Goal: Task Accomplishment & Management: Use online tool/utility

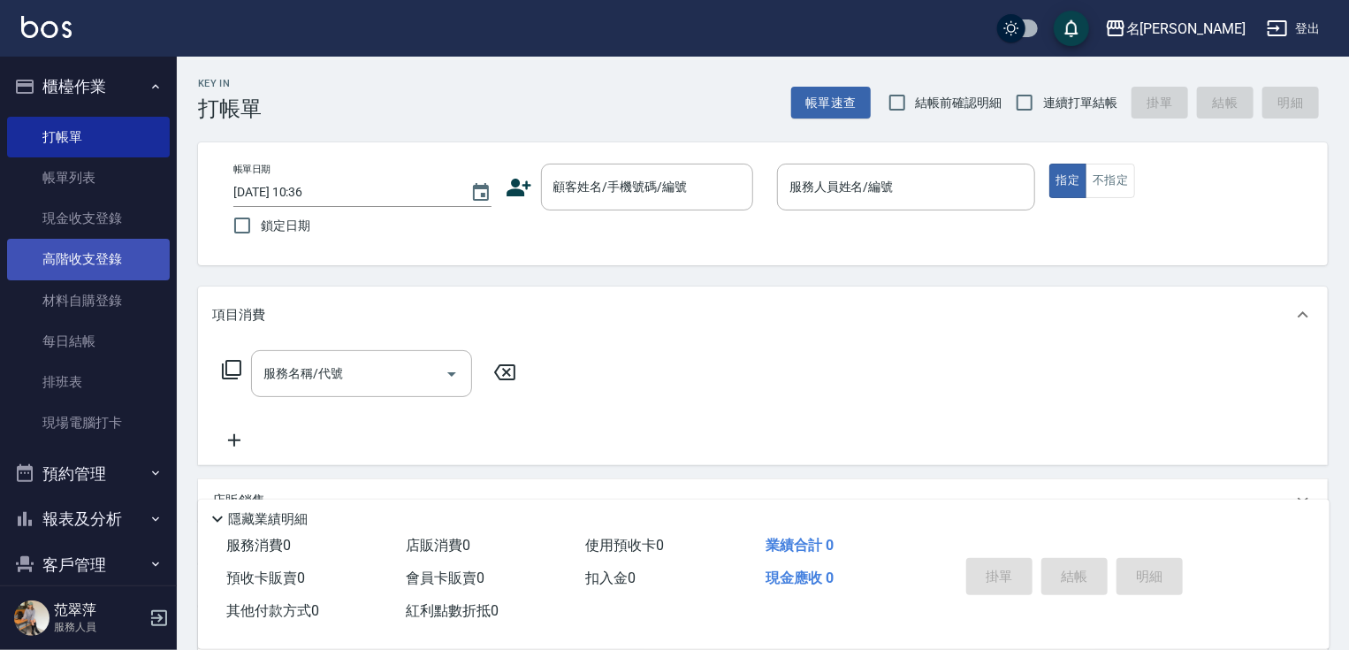
scroll to position [67, 0]
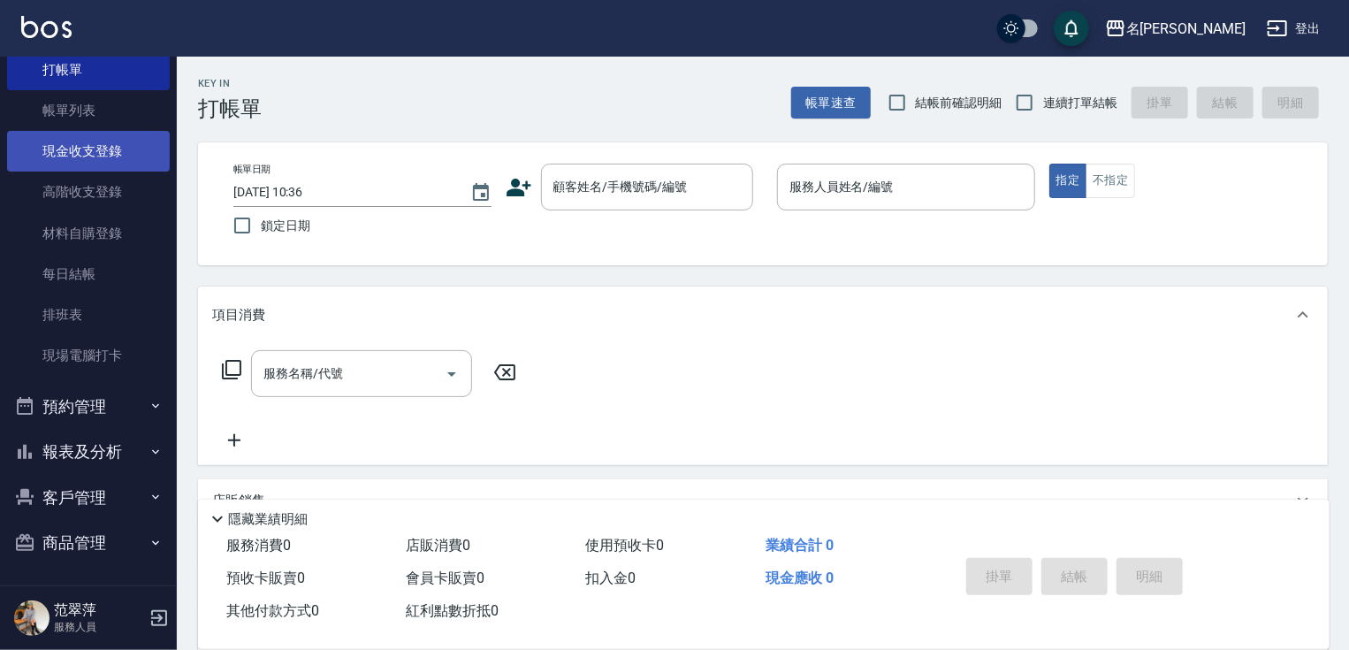
click at [74, 152] on link "現金收支登錄" at bounding box center [88, 151] width 163 height 41
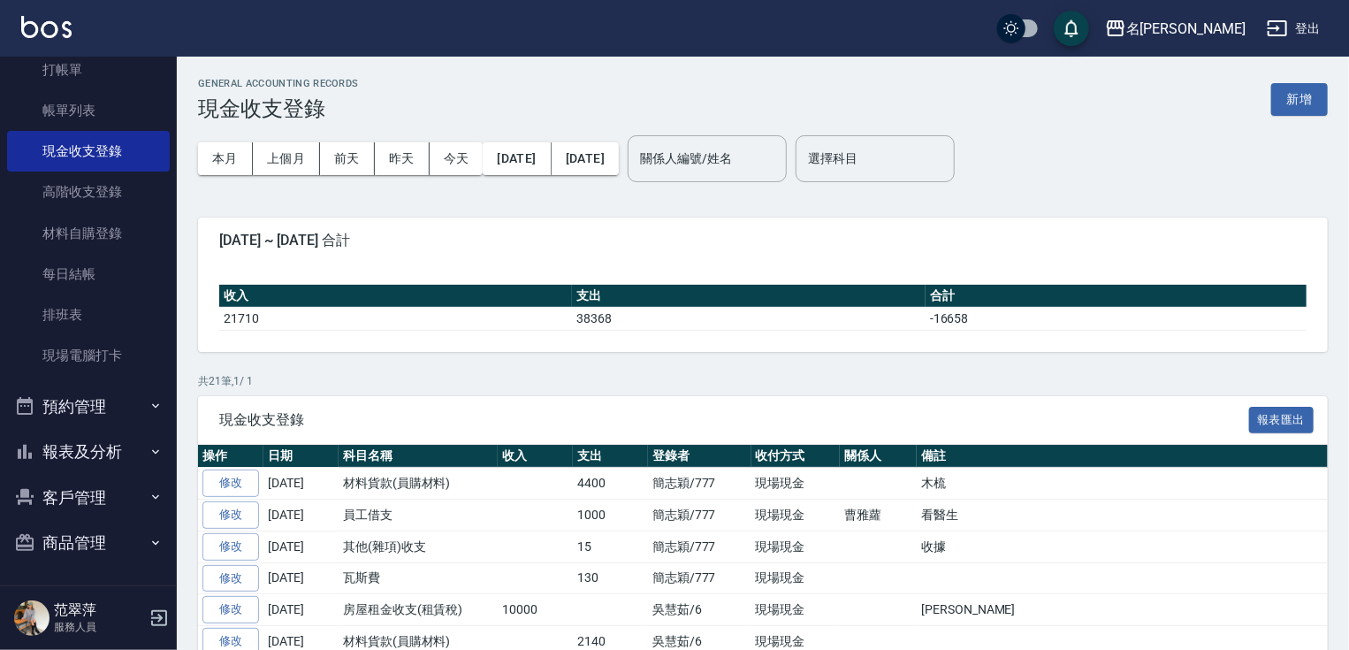
click at [1311, 105] on button "新增" at bounding box center [1299, 99] width 57 height 33
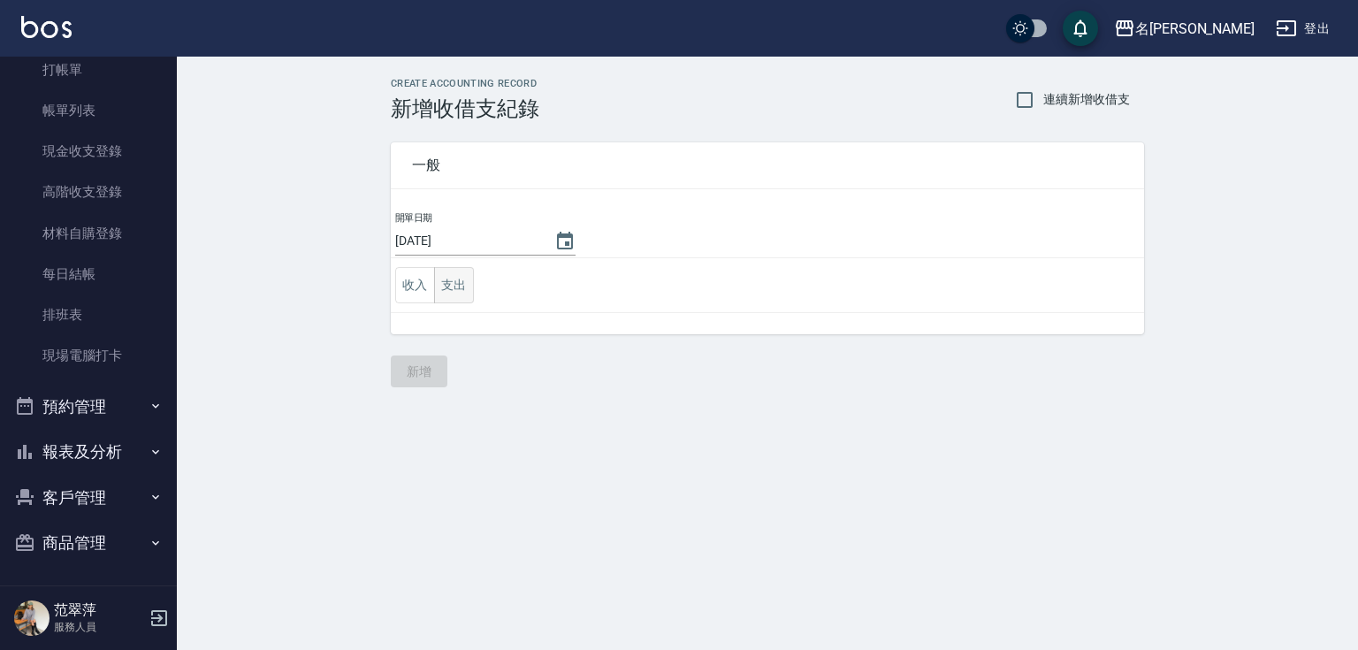
click at [458, 286] on button "支出" at bounding box center [454, 285] width 40 height 36
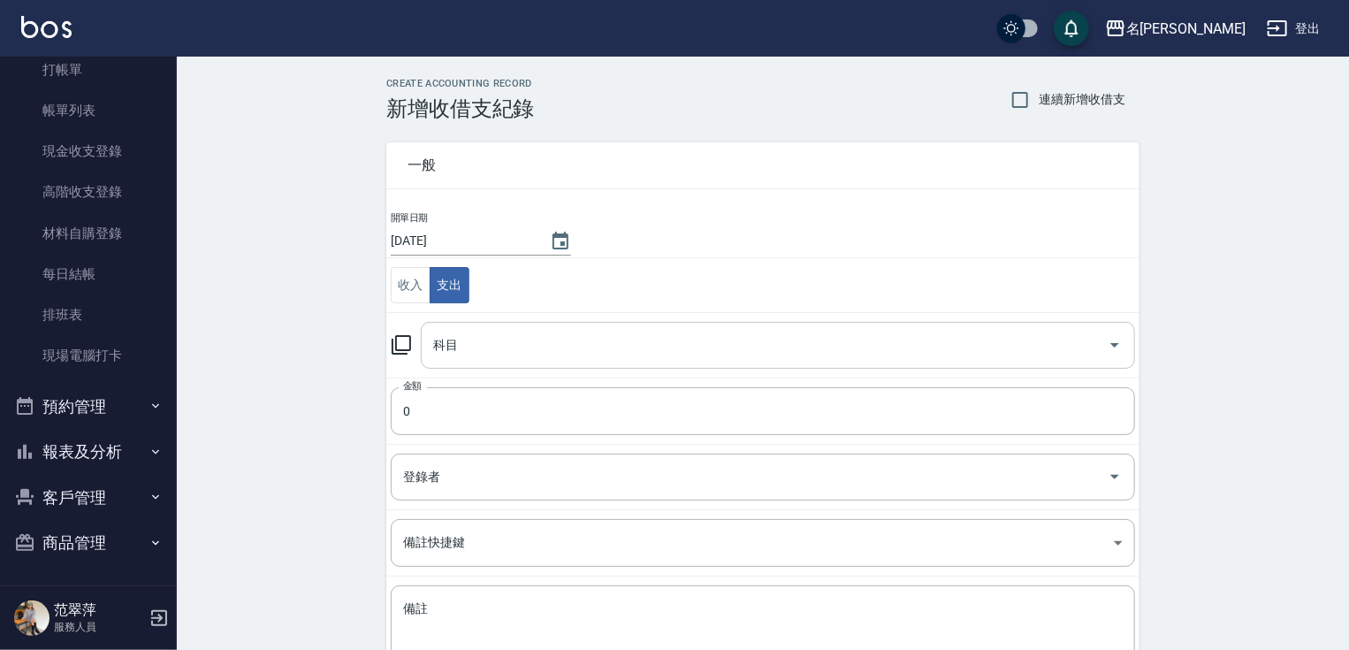
click at [489, 362] on div "科目" at bounding box center [778, 345] width 714 height 47
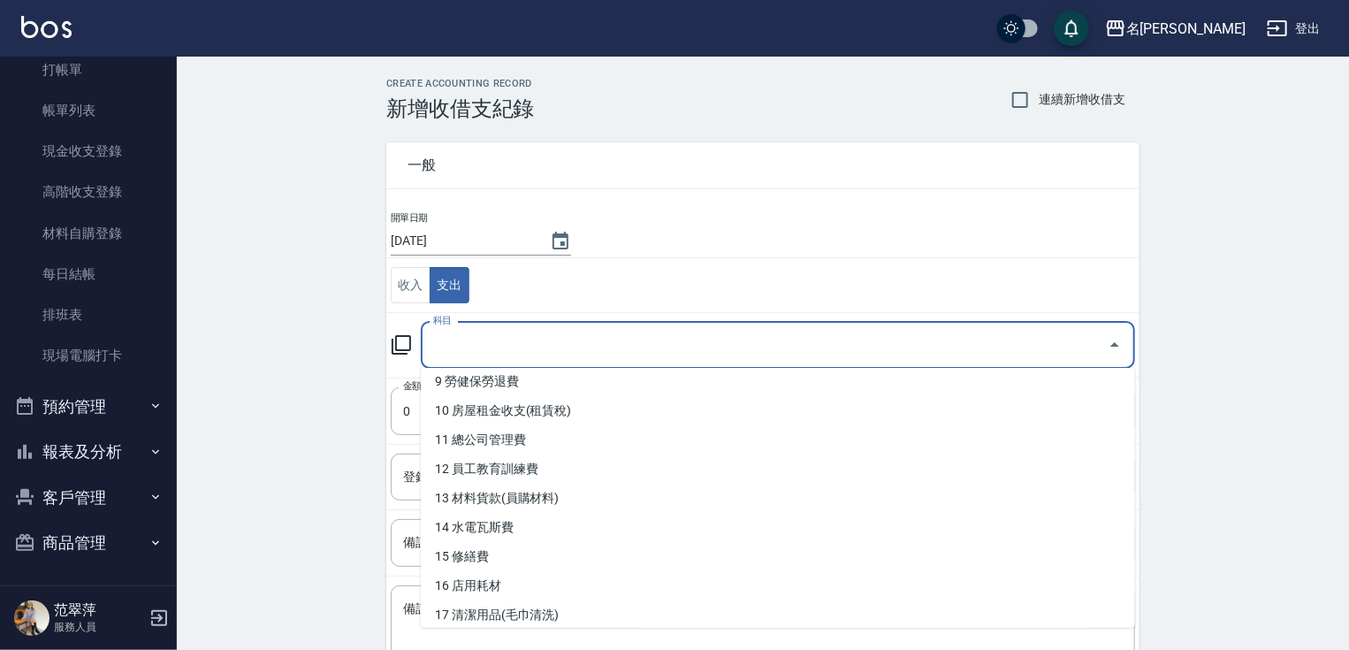
scroll to position [278, 0]
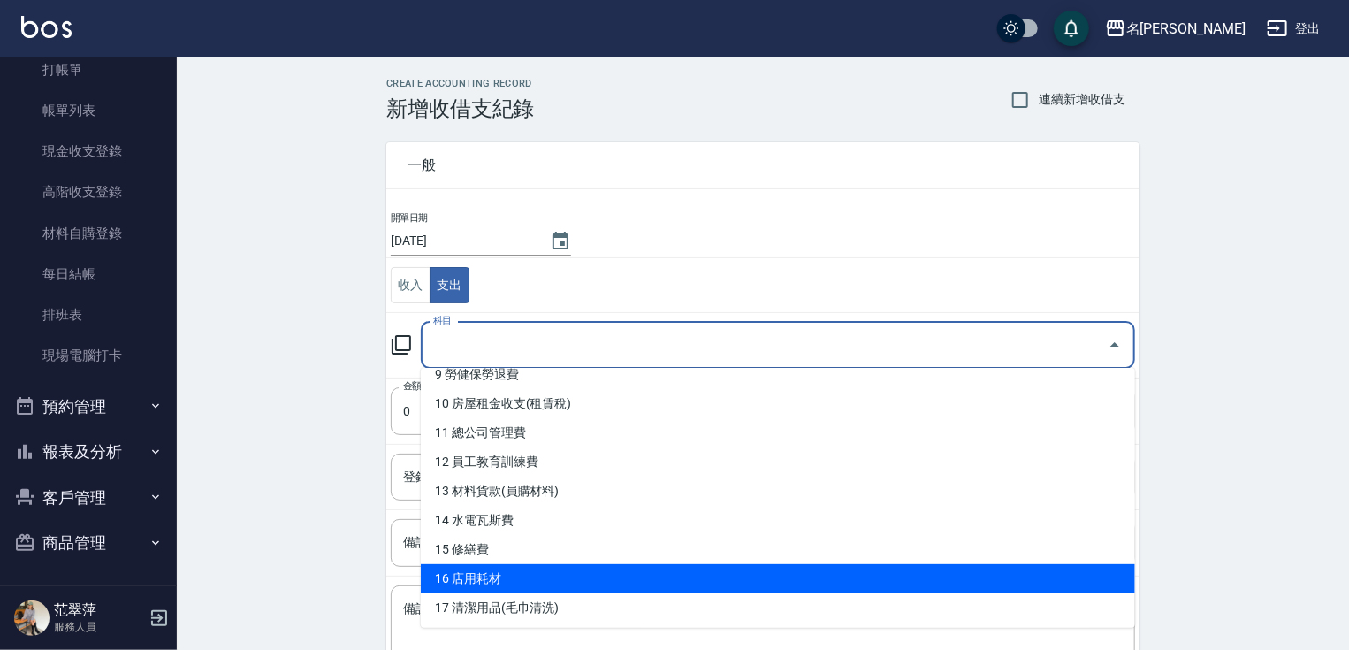
click at [475, 571] on li "16 店用耗材" at bounding box center [778, 578] width 714 height 29
type input "16 店用耗材"
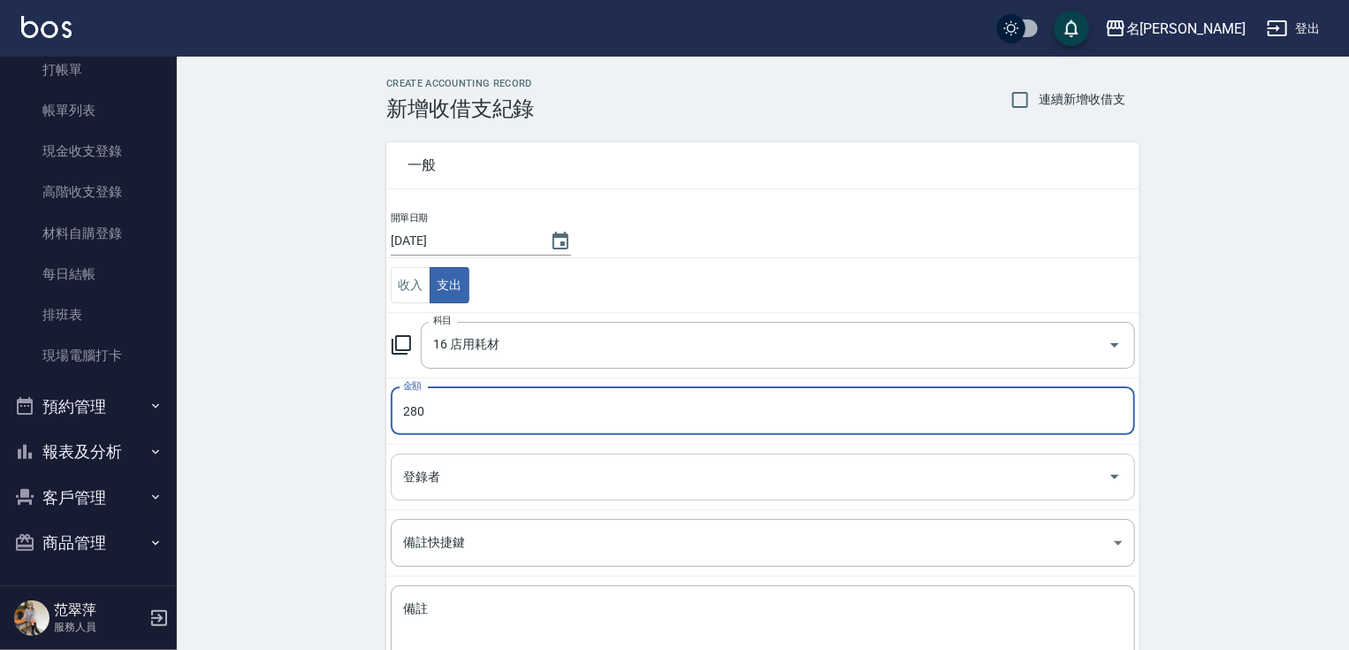
type input "280"
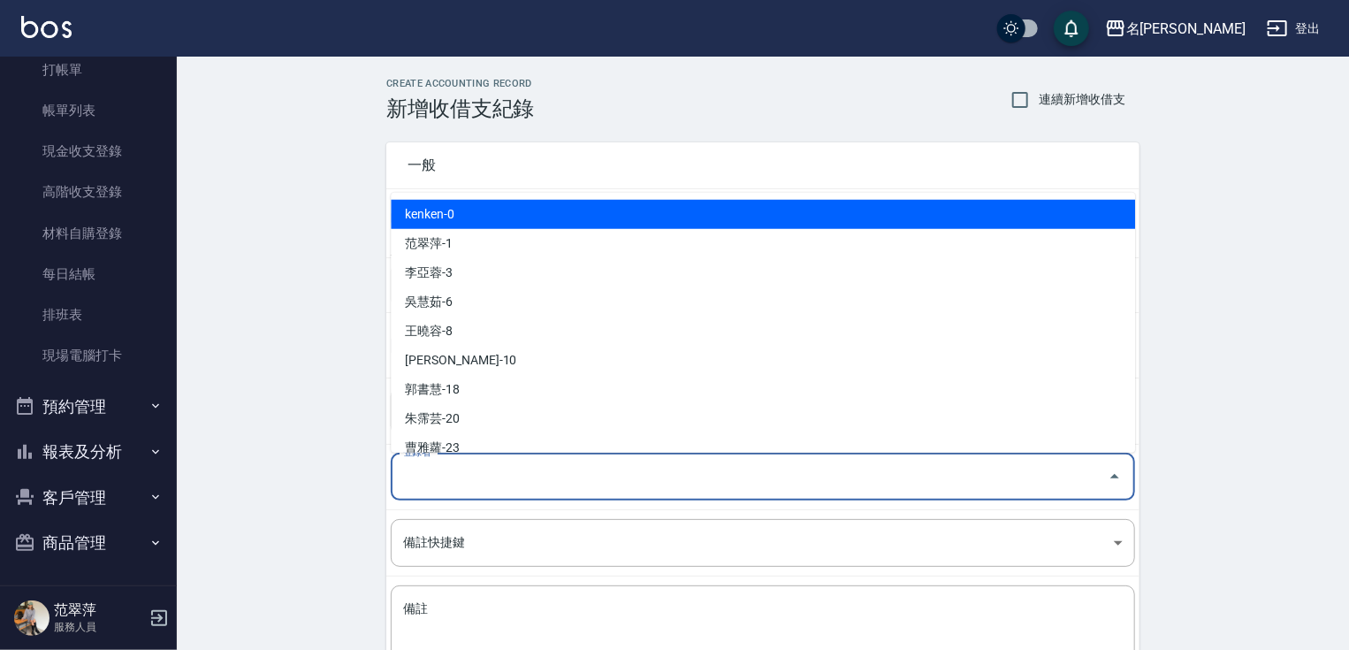
click at [468, 475] on input "登錄者" at bounding box center [750, 476] width 702 height 31
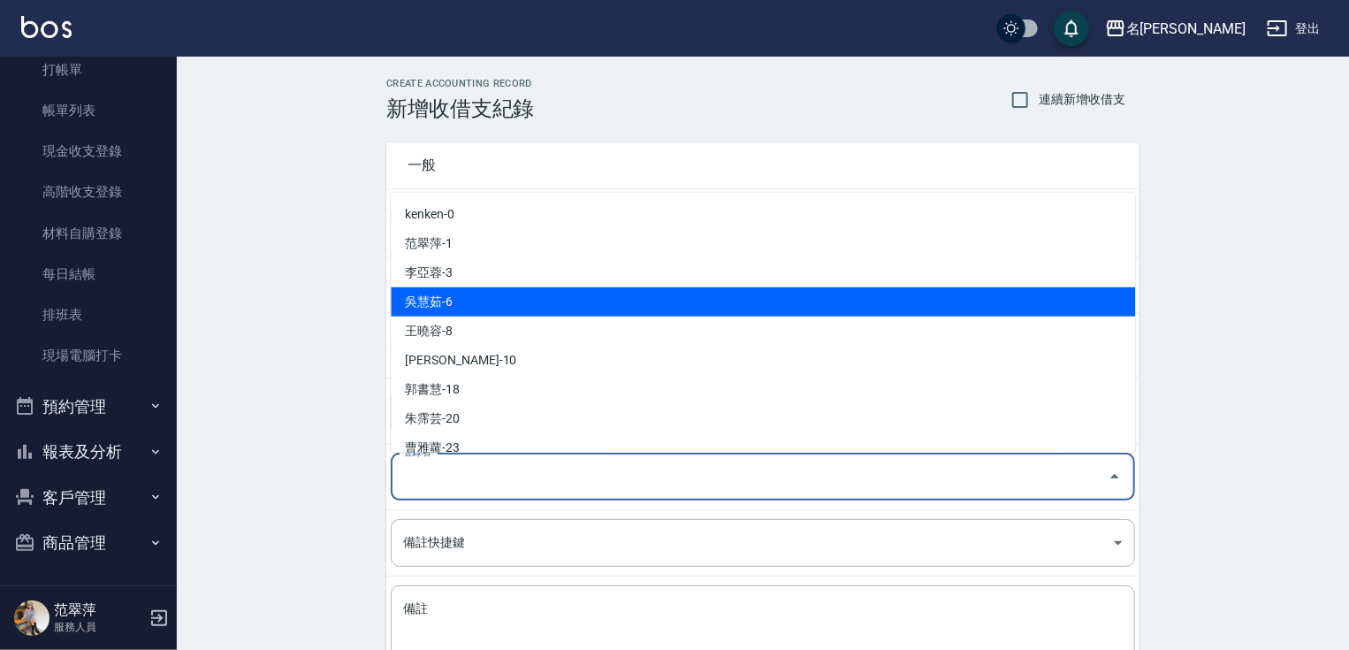
click at [491, 305] on li "吳慧茹-6" at bounding box center [763, 301] width 744 height 29
type input "吳慧茹-6"
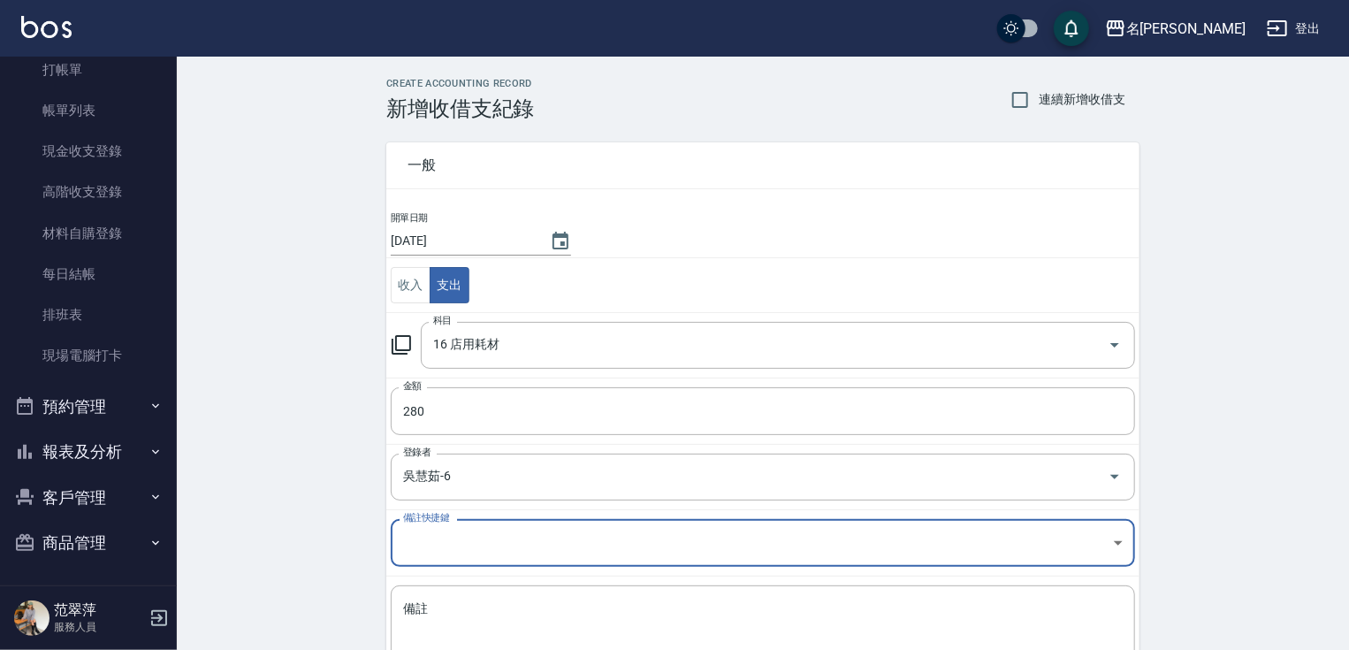
scroll to position [128, 0]
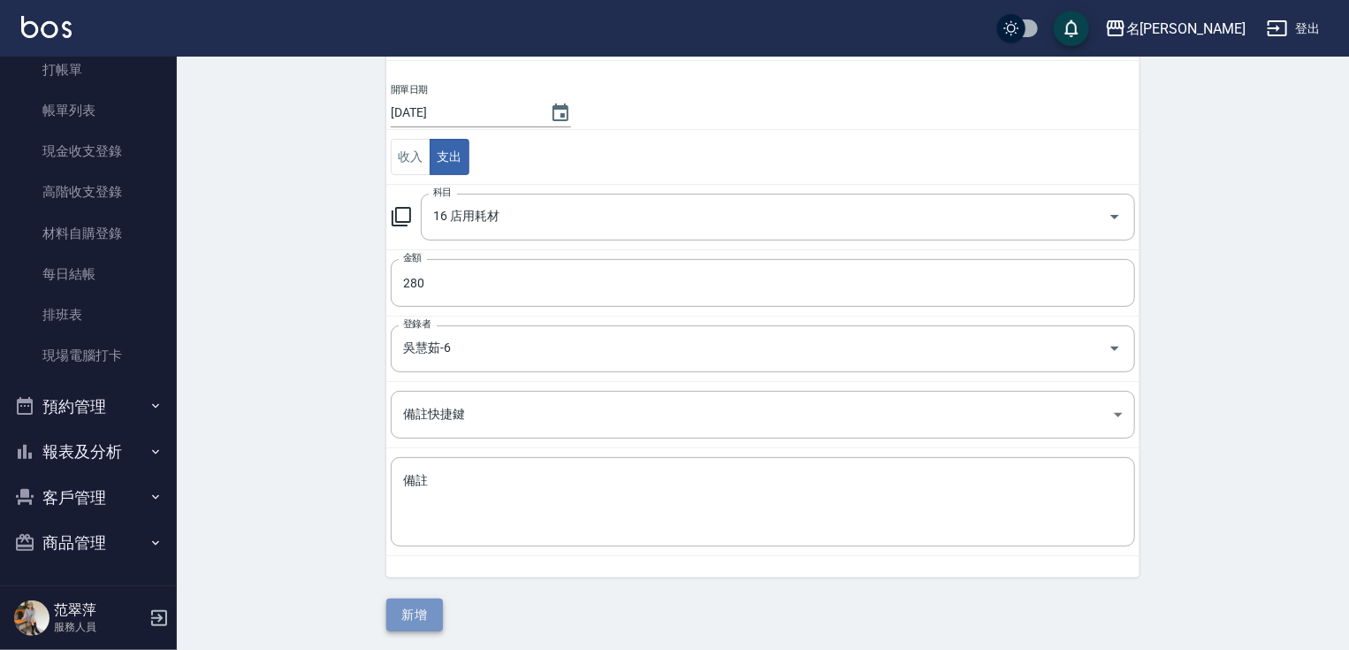
click at [406, 616] on button "新增" at bounding box center [414, 614] width 57 height 33
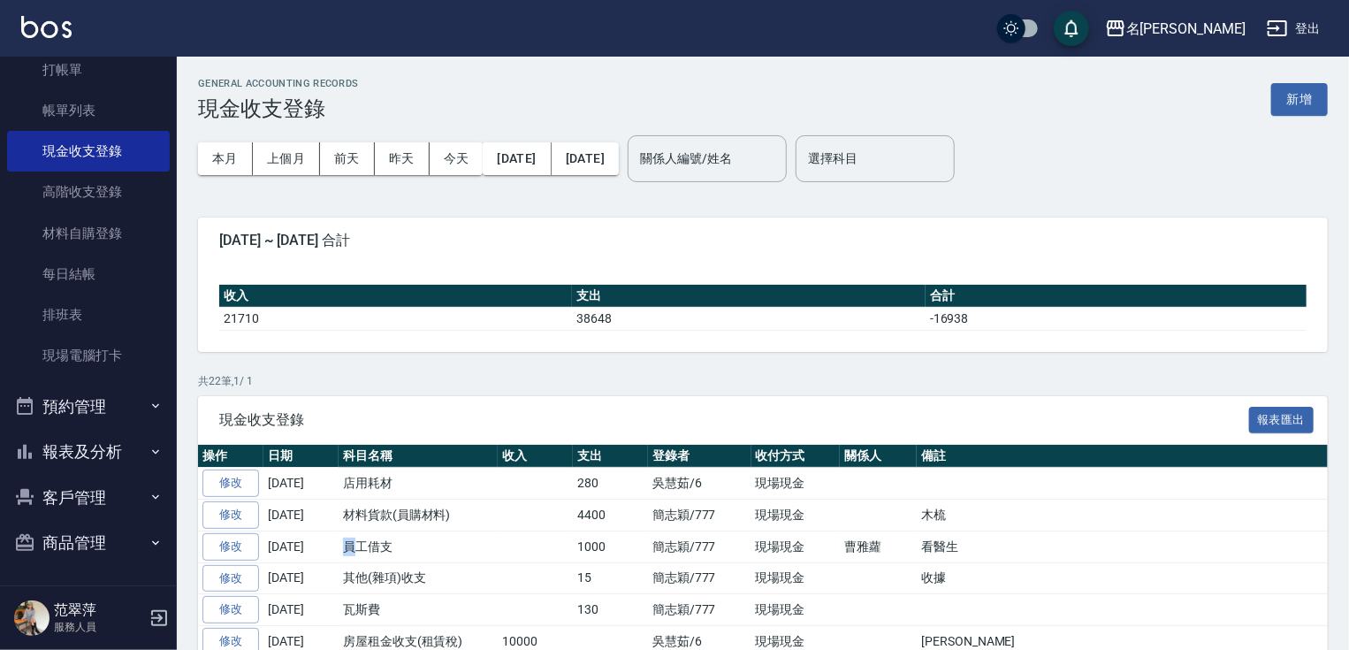
drag, startPoint x: 357, startPoint y: 515, endPoint x: 345, endPoint y: 612, distance: 97.1
